Goal: Check status: Check status

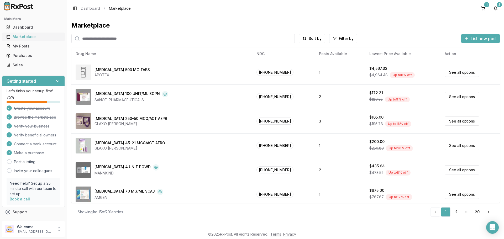
click at [33, 36] on div "Marketplace" at bounding box center [33, 36] width 54 height 5
click at [95, 39] on input "search" at bounding box center [183, 38] width 224 height 9
type input "***"
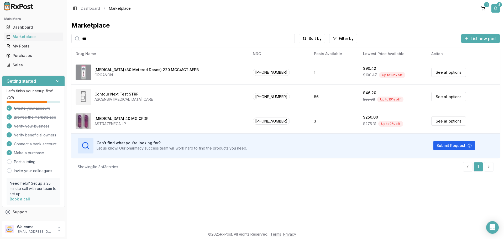
click at [496, 9] on button "3" at bounding box center [496, 8] width 8 height 8
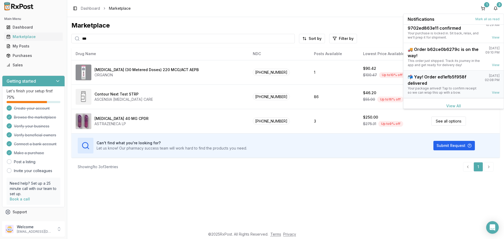
scroll to position [14, 0]
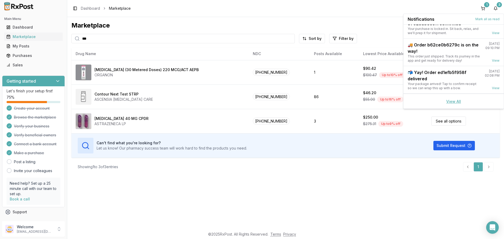
click at [451, 100] on link "View All" at bounding box center [454, 101] width 15 height 4
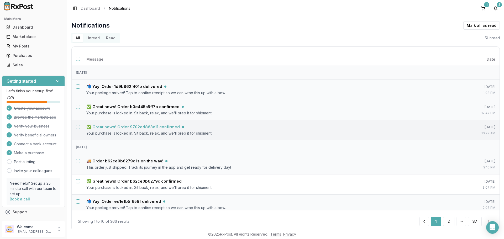
click at [154, 128] on h5 "✅ Great news! Order 9702ed863e11 confirmed" at bounding box center [133, 127] width 94 height 5
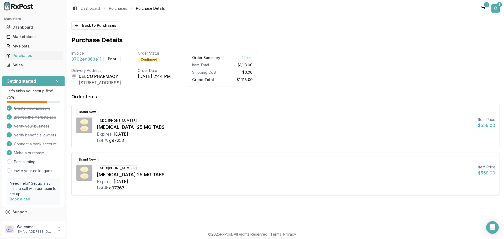
click at [499, 6] on div "3" at bounding box center [499, 4] width 5 height 5
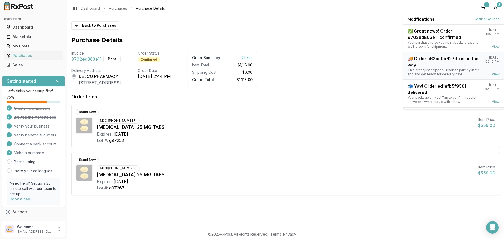
scroll to position [14, 0]
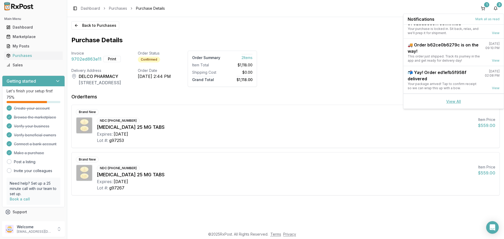
click at [453, 101] on link "View All" at bounding box center [454, 101] width 15 height 4
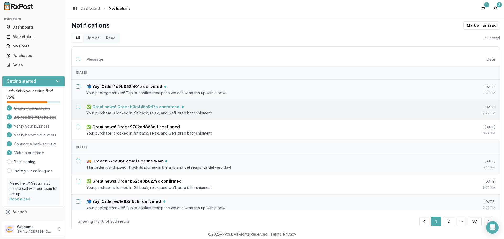
click at [149, 109] on h5 "✅ Great news! Order b0e445a5ff7b confirmed" at bounding box center [132, 106] width 93 height 5
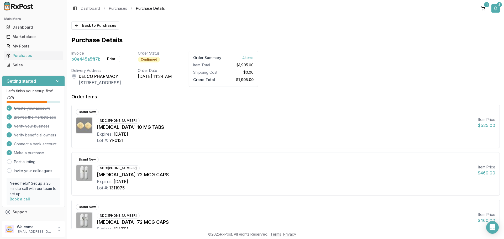
click at [496, 10] on button "3" at bounding box center [496, 8] width 8 height 8
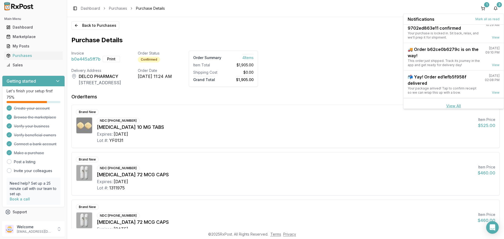
scroll to position [14, 0]
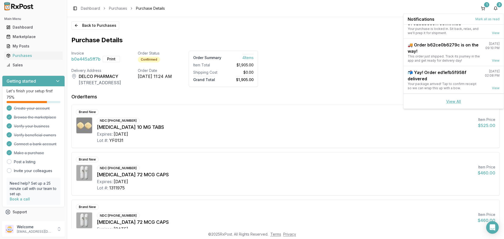
click at [453, 100] on link "View All" at bounding box center [454, 101] width 15 height 4
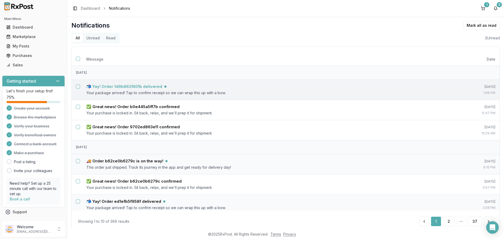
click at [132, 86] on h5 "📬 Yay! Order 1d9b862f401b delivered" at bounding box center [124, 86] width 76 height 5
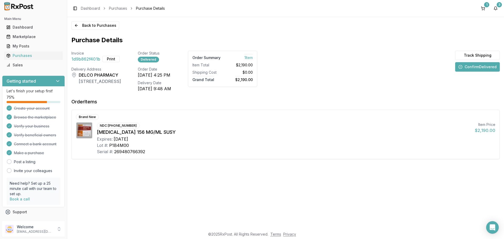
click at [463, 67] on button "Confirm Delivered" at bounding box center [478, 66] width 45 height 9
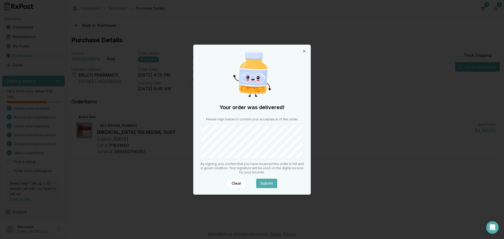
click at [273, 180] on button "Submit" at bounding box center [266, 183] width 21 height 9
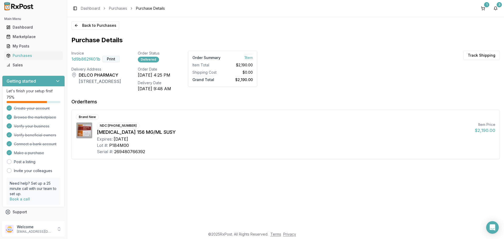
click at [117, 59] on button "Print" at bounding box center [110, 59] width 17 height 6
click at [27, 35] on div "Marketplace" at bounding box center [33, 36] width 54 height 5
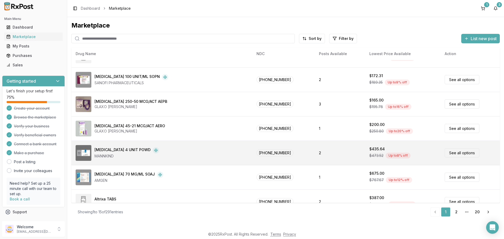
scroll to position [26, 0]
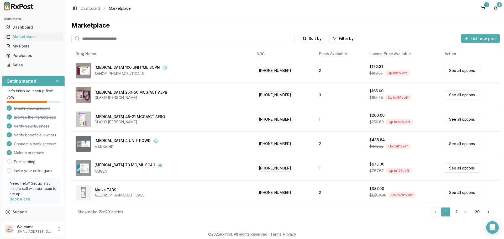
click at [112, 35] on input "search" at bounding box center [183, 38] width 224 height 9
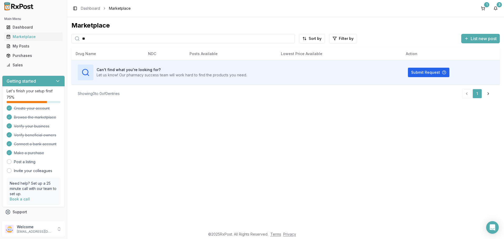
type input "*"
type input "*****"
click at [31, 54] on div "Purchases" at bounding box center [33, 55] width 54 height 5
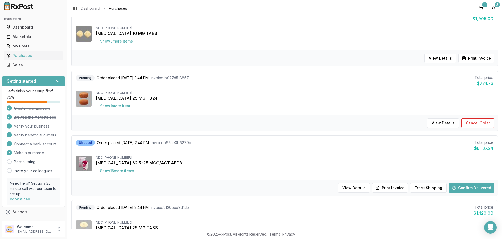
scroll to position [79, 0]
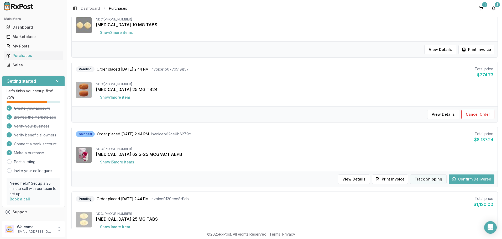
click at [429, 180] on button "Track Shipping" at bounding box center [428, 179] width 37 height 9
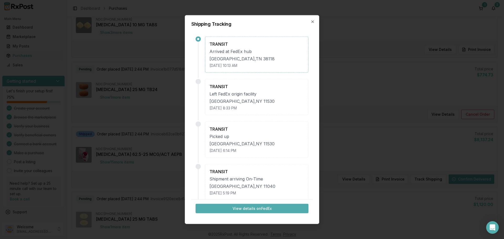
click at [257, 208] on button "View details on FedEx" at bounding box center [252, 208] width 113 height 9
click at [312, 21] on icon "button" at bounding box center [313, 21] width 2 height 2
